Goal: Information Seeking & Learning: Find specific fact

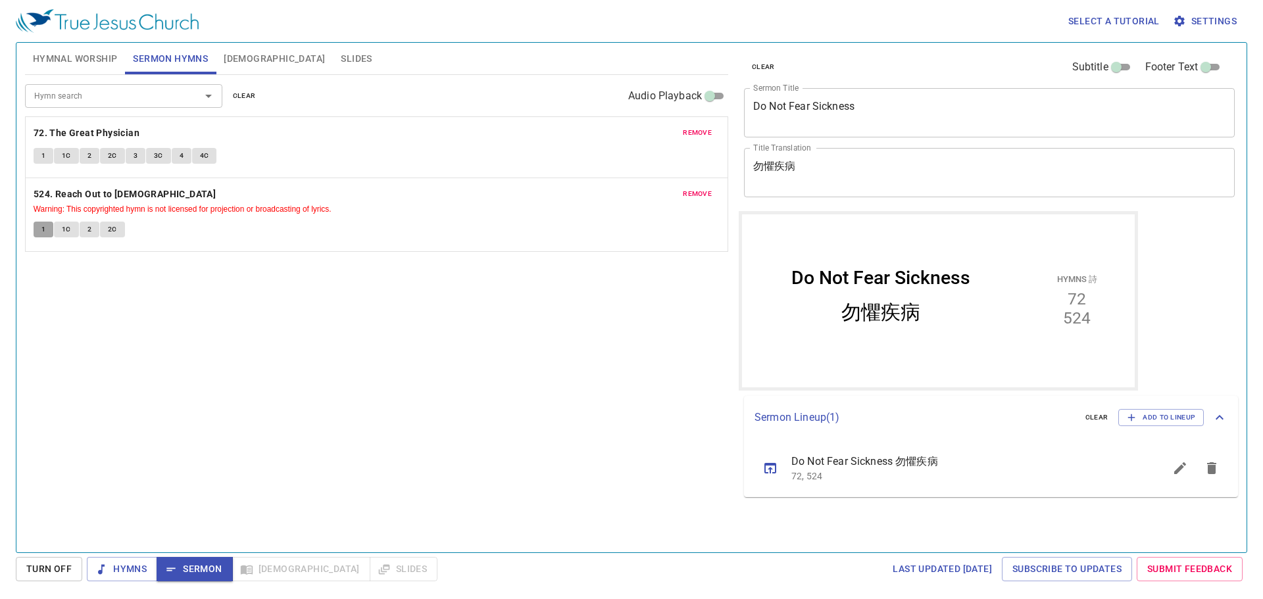
click at [43, 230] on span "1" at bounding box center [43, 230] width 4 height 12
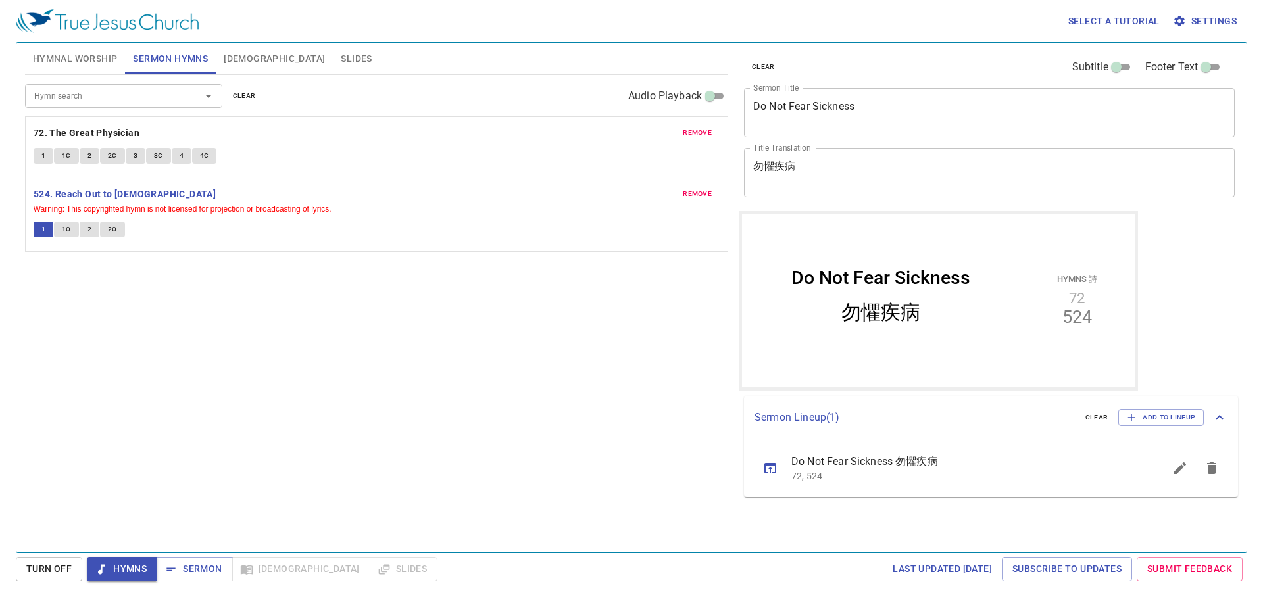
click at [84, 103] on input "Hymn search" at bounding box center [104, 95] width 151 height 15
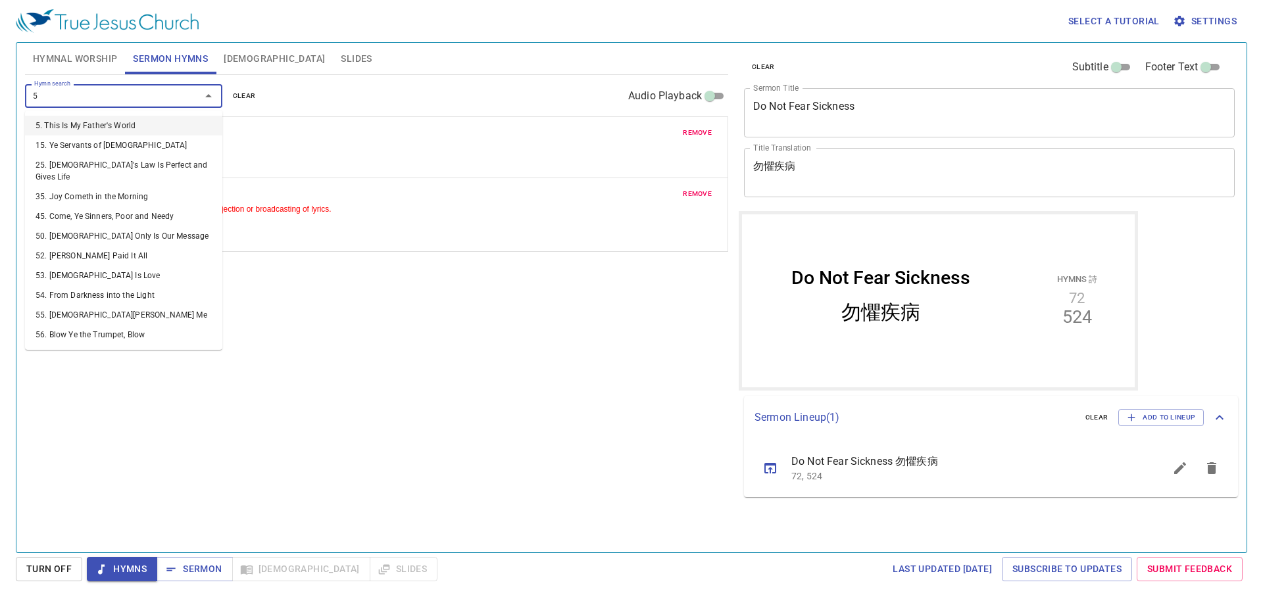
type input "54"
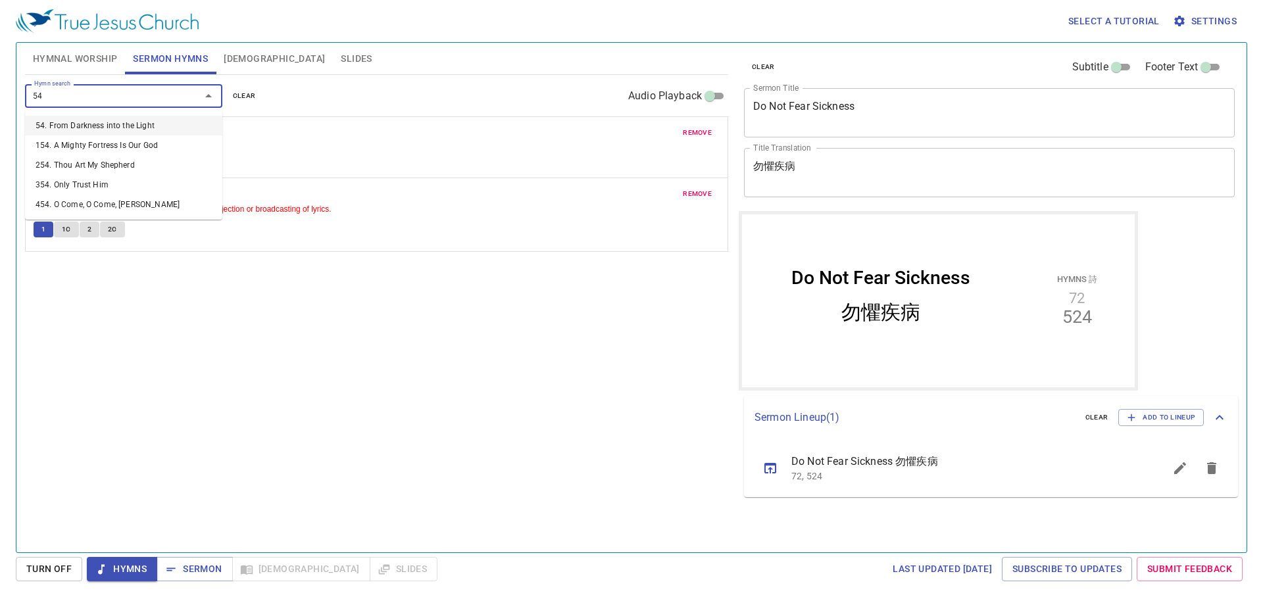
click at [79, 126] on li "54. From Darkness into the Light" at bounding box center [123, 126] width 197 height 20
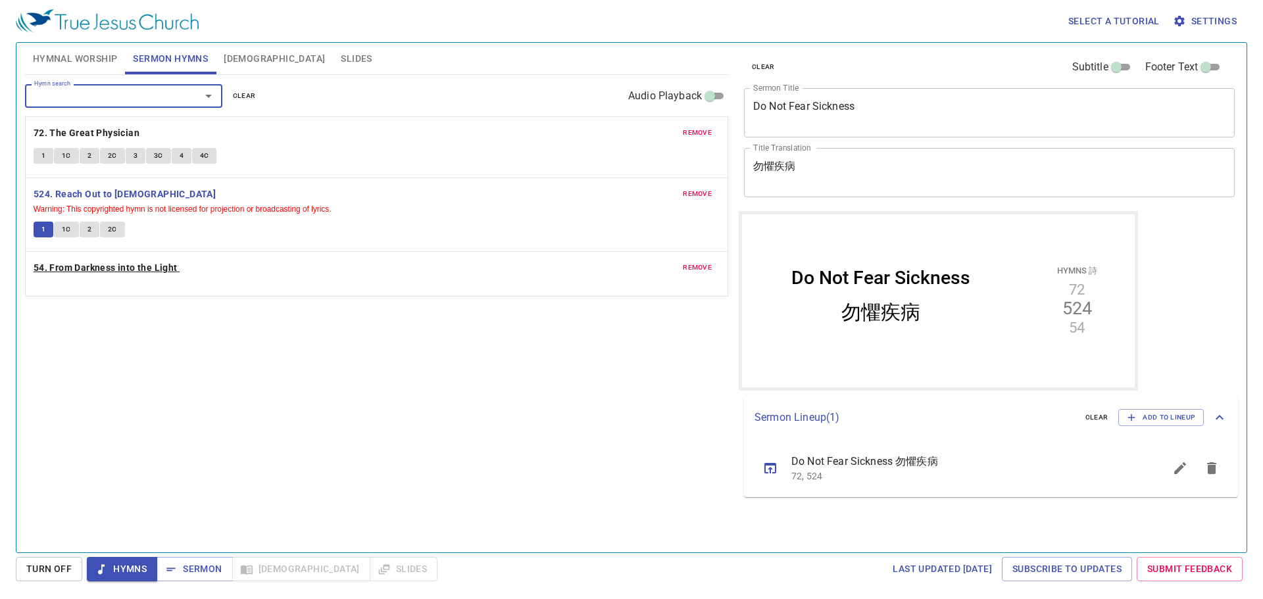
click at [76, 267] on b "54. From Darkness into the Light" at bounding box center [106, 268] width 144 height 16
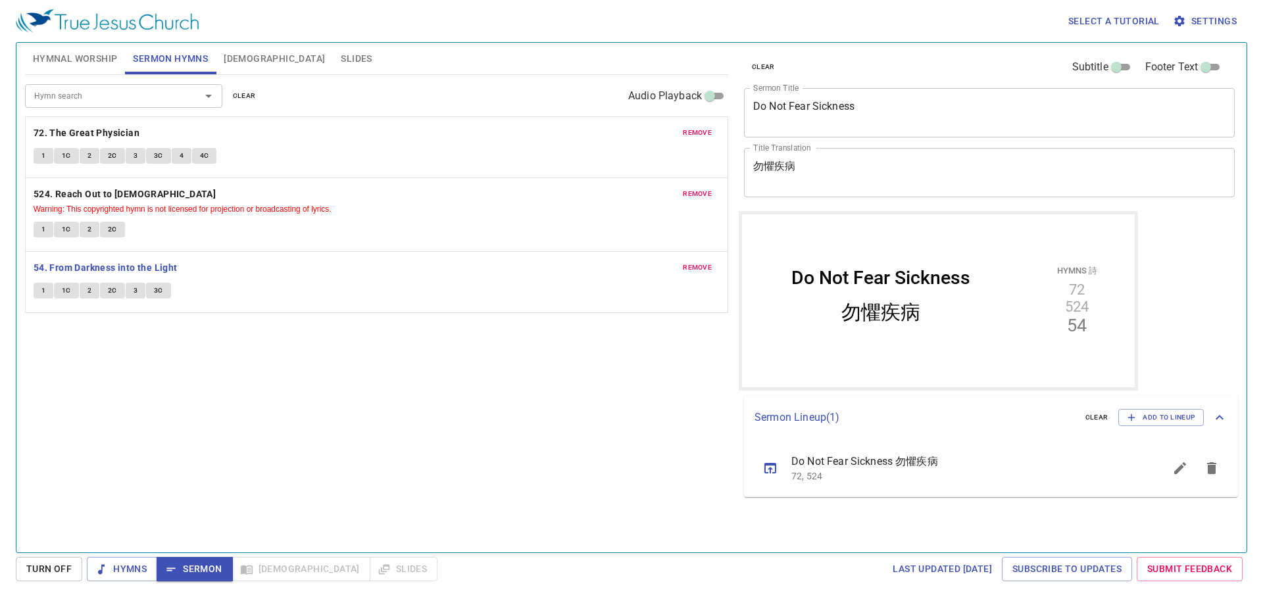
click at [708, 197] on span "remove" at bounding box center [697, 194] width 29 height 12
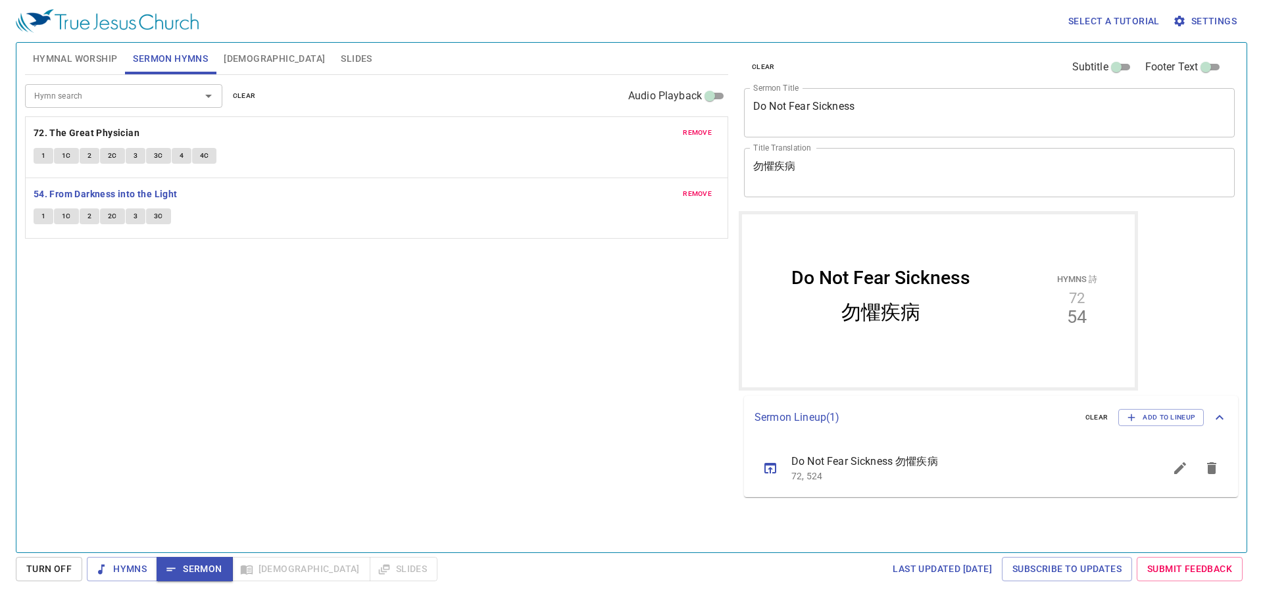
click at [48, 220] on button "1" at bounding box center [44, 217] width 20 height 16
click at [65, 213] on span "1C" at bounding box center [66, 216] width 9 height 12
click at [87, 215] on span "2" at bounding box center [89, 216] width 4 height 12
click at [198, 570] on span "Sermon" at bounding box center [194, 569] width 55 height 16
click at [341, 61] on span "Slides" at bounding box center [356, 59] width 31 height 16
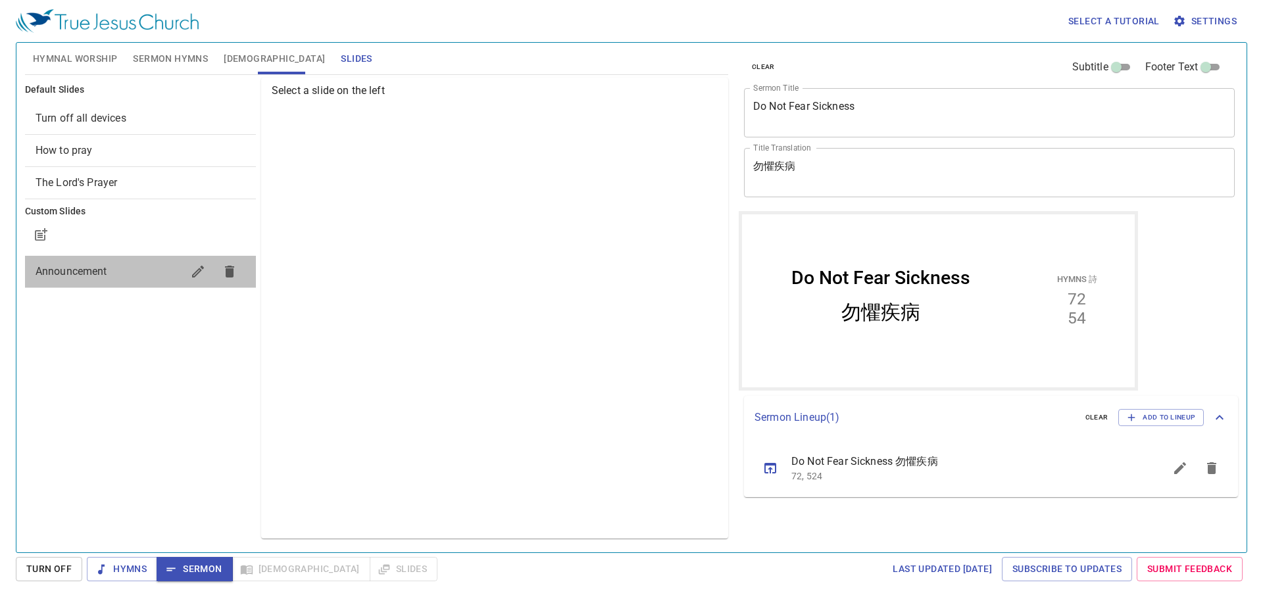
click at [72, 275] on span "Announcement" at bounding box center [72, 271] width 72 height 12
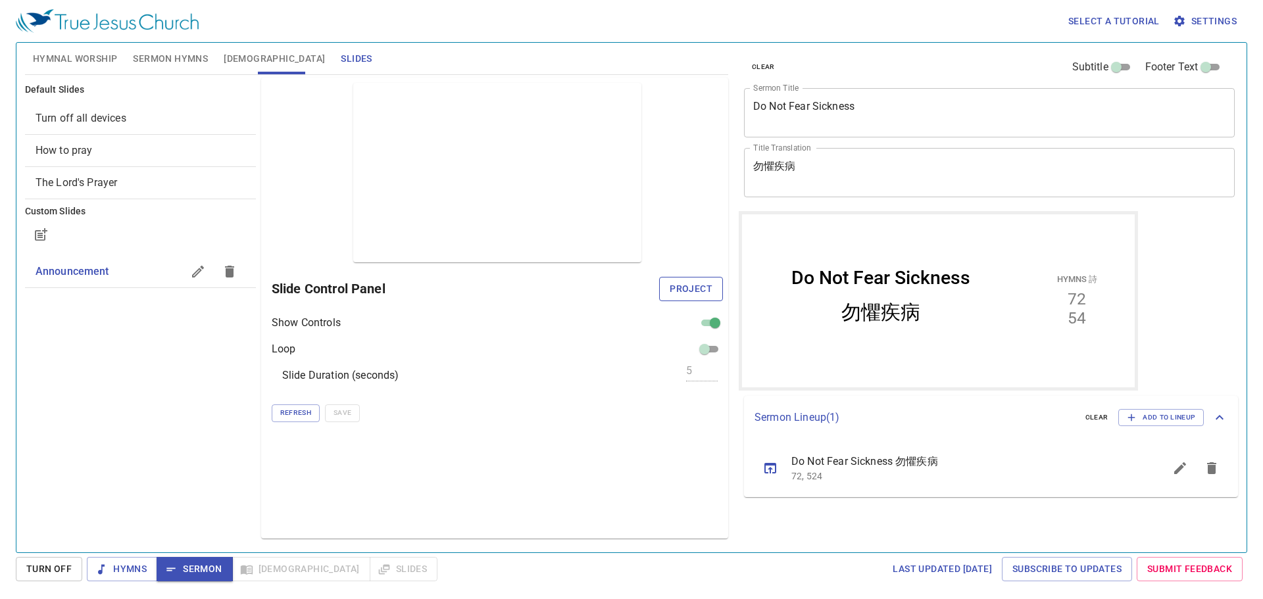
click at [687, 286] on span "Project" at bounding box center [691, 289] width 43 height 16
click at [232, 59] on span "[DEMOGRAPHIC_DATA]" at bounding box center [274, 59] width 101 height 16
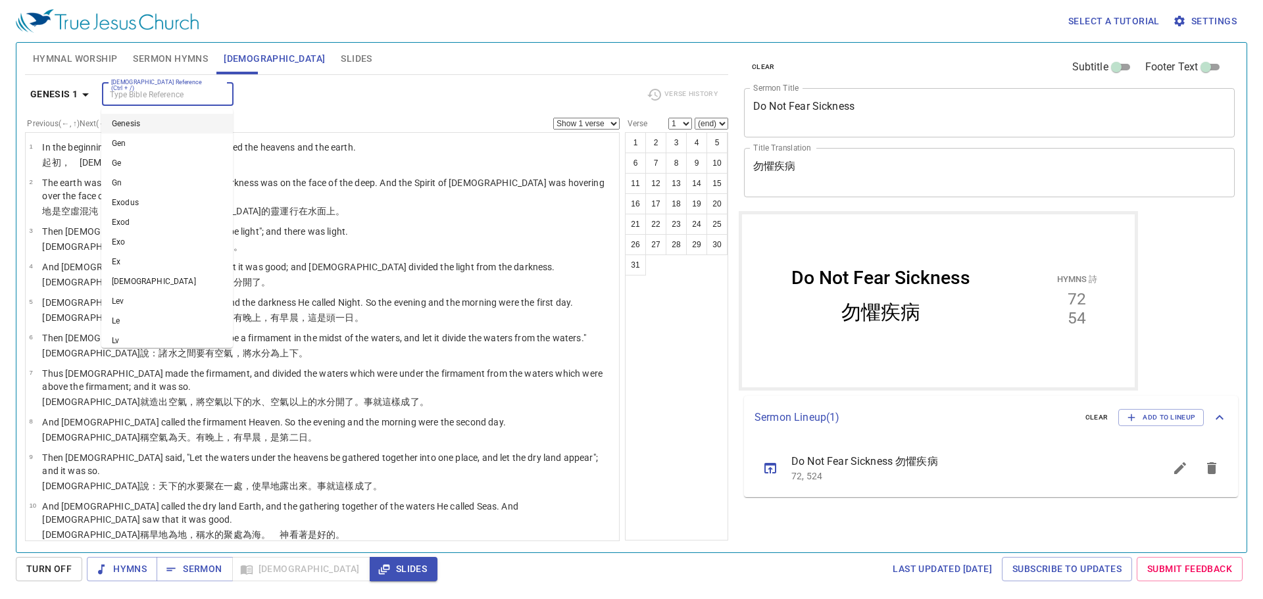
click at [182, 97] on input "[DEMOGRAPHIC_DATA] Reference (Ctrl + /)" at bounding box center [157, 94] width 102 height 15
click at [154, 121] on li "2 Kings 1" at bounding box center [167, 124] width 132 height 20
type input "2 kings"
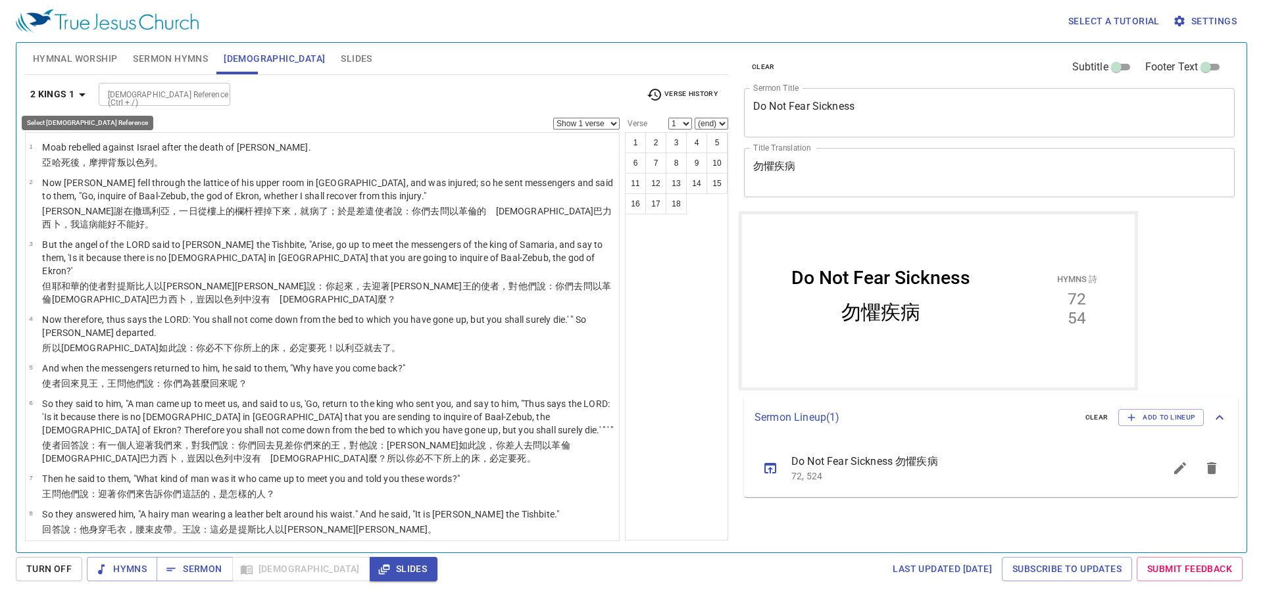
click at [82, 97] on icon "button" at bounding box center [82, 95] width 16 height 16
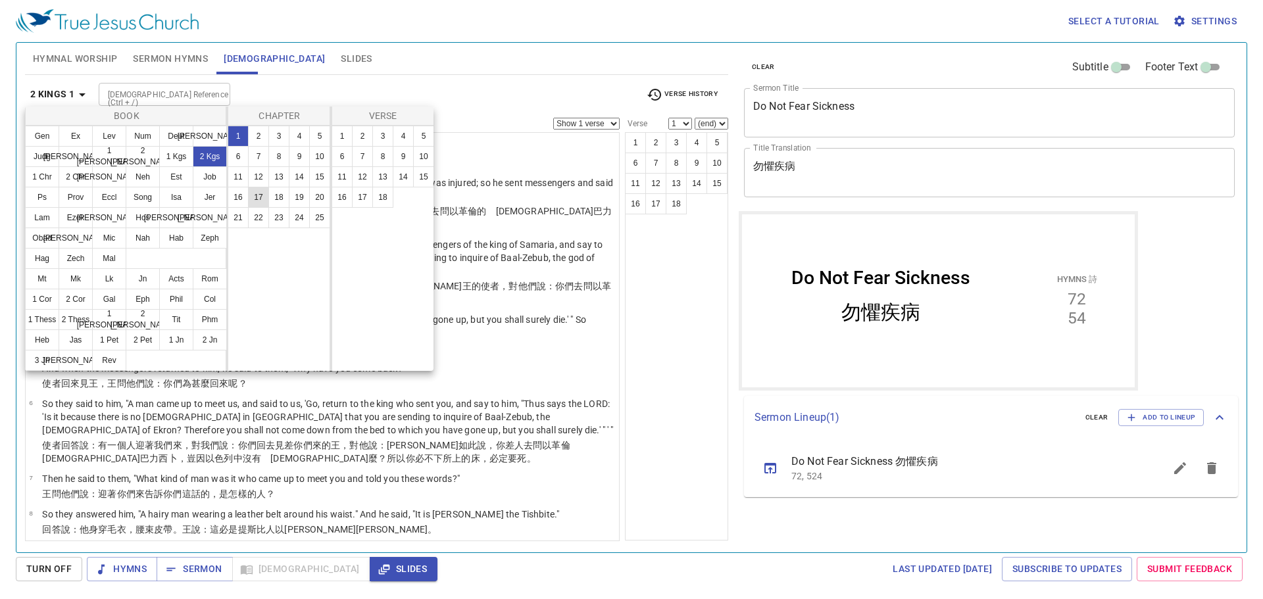
click at [257, 196] on button "17" at bounding box center [258, 197] width 21 height 21
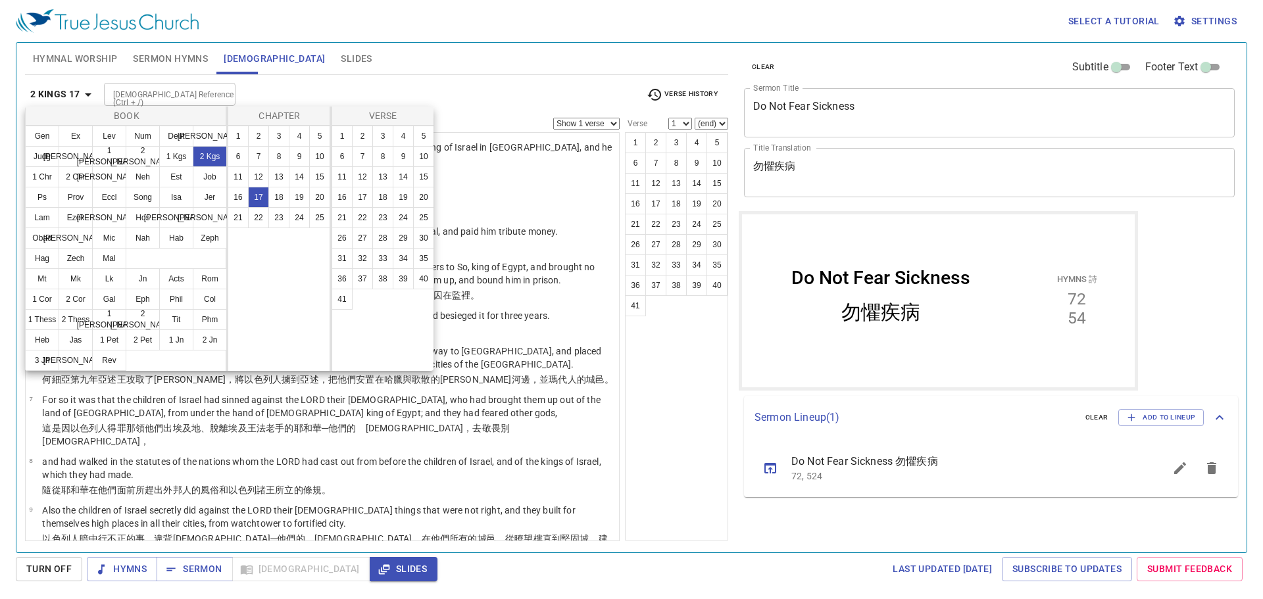
click at [691, 326] on div at bounding box center [631, 299] width 1263 height 599
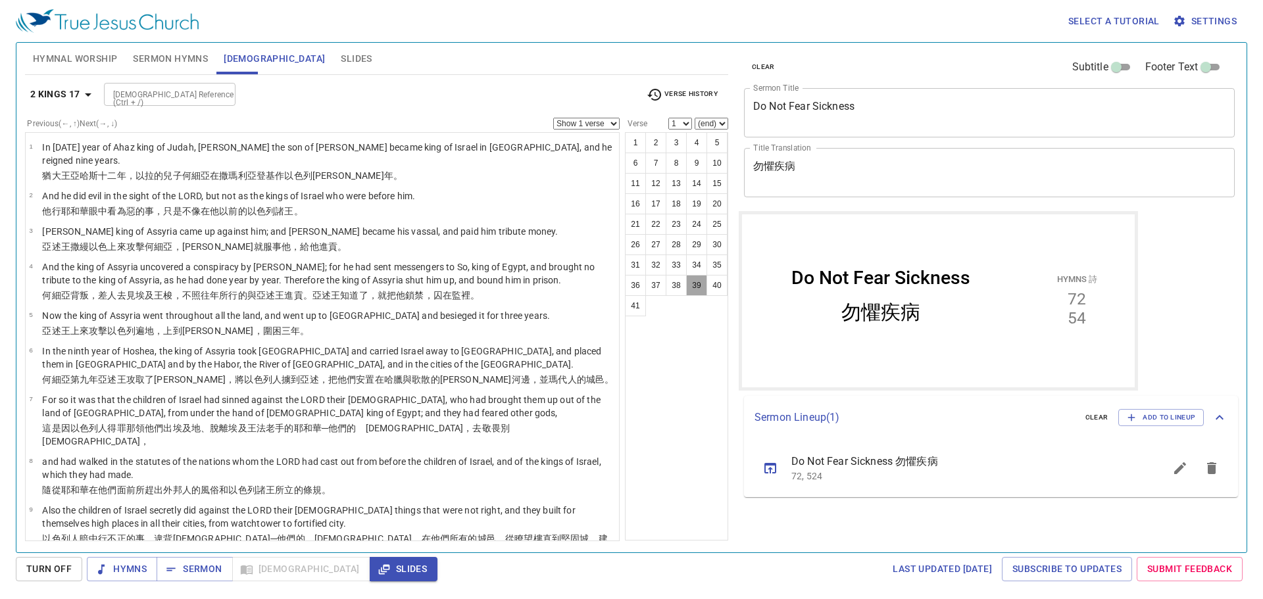
click at [695, 287] on button "39" at bounding box center [696, 285] width 21 height 21
select select "39"
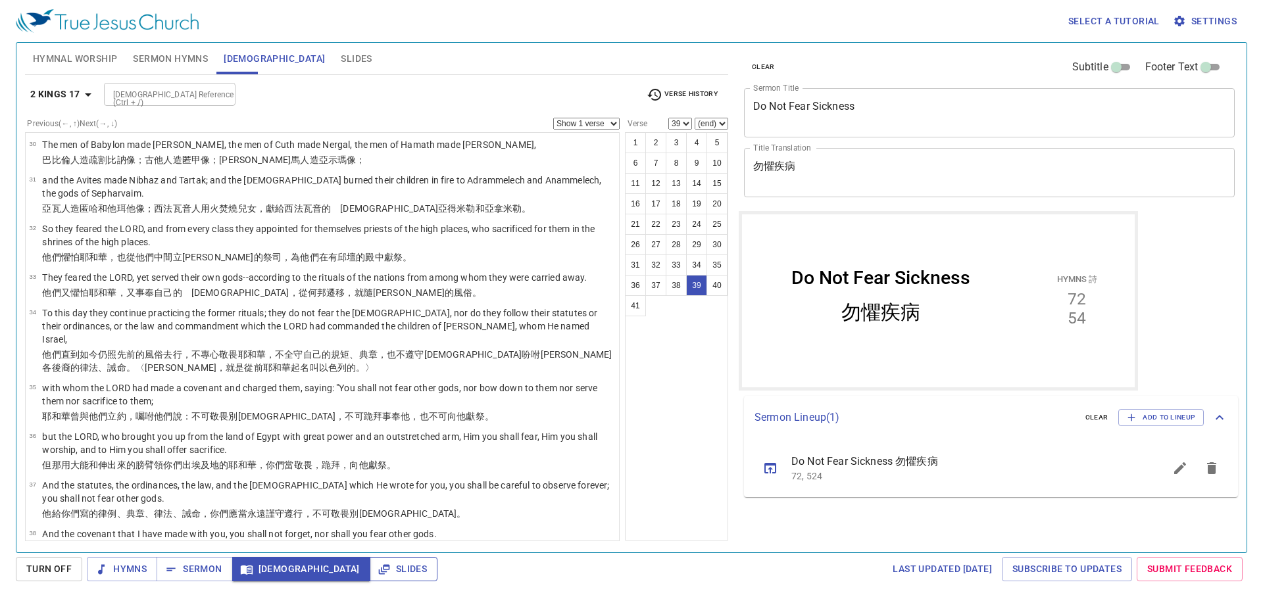
click at [380, 571] on span "Slides" at bounding box center [403, 569] width 47 height 16
click at [268, 572] on span "[DEMOGRAPHIC_DATA]" at bounding box center [301, 569] width 117 height 16
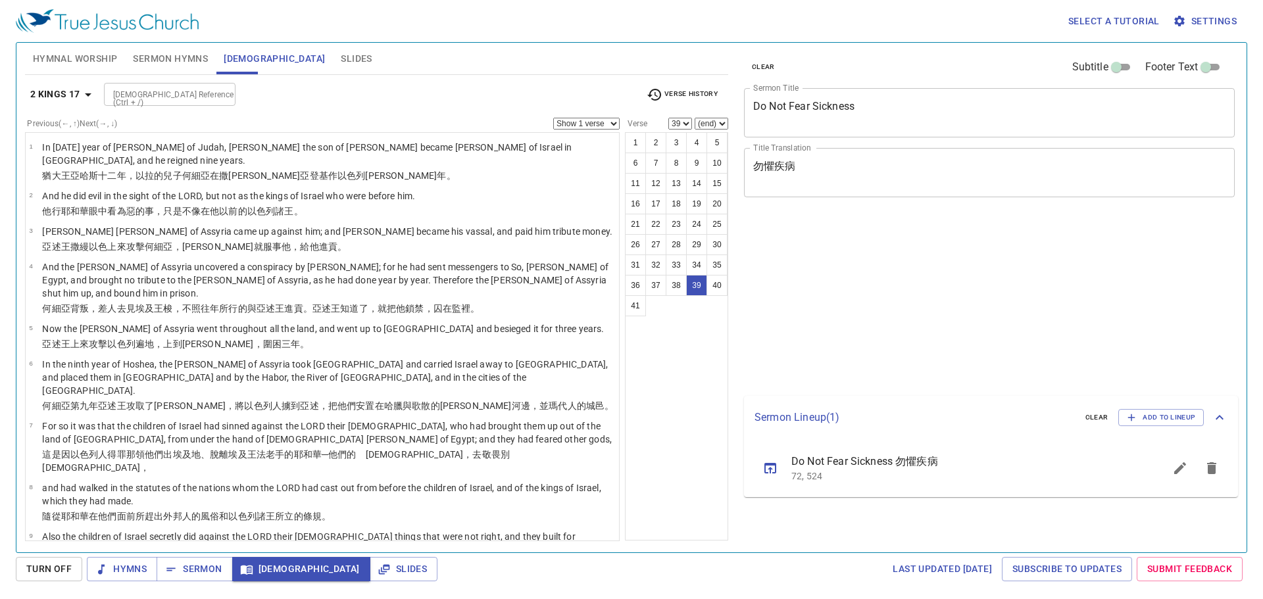
select select "39"
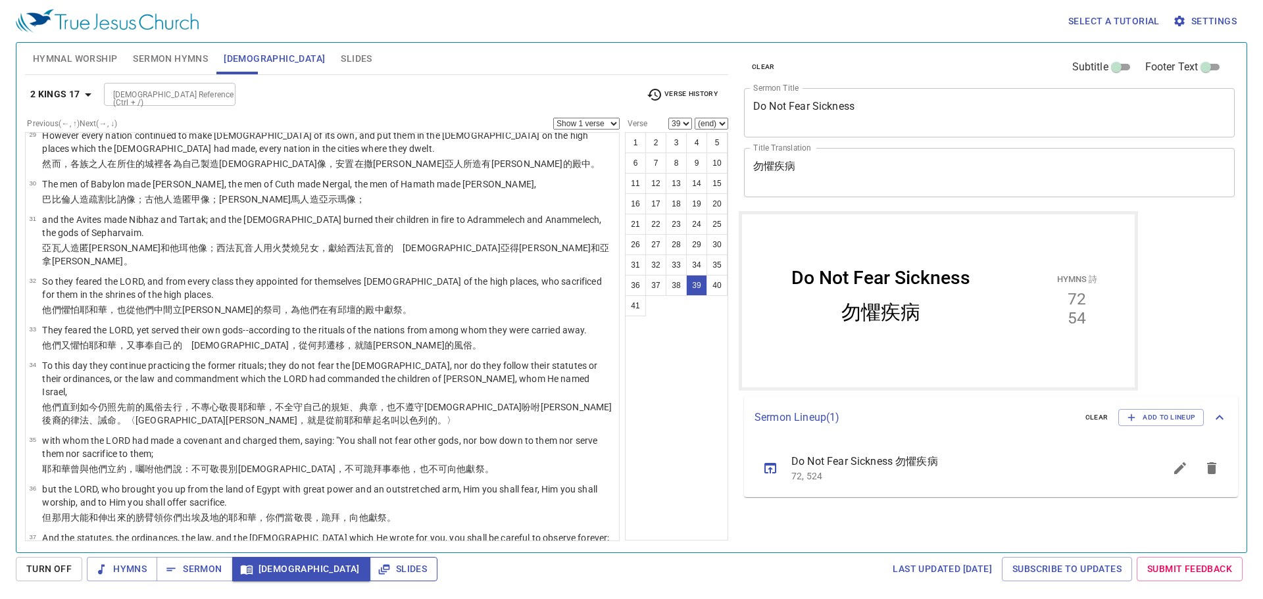
click at [380, 565] on span "Slides" at bounding box center [403, 569] width 47 height 16
click at [730, 378] on div "Hymnal Worship Sermon Hymns Bible Slides Hymn search Hymn search clear Audio Pl…" at bounding box center [377, 292] width 714 height 510
